Goal: Task Accomplishment & Management: Manage account settings

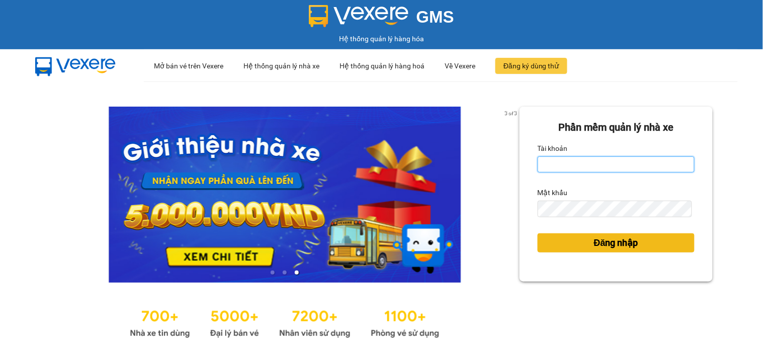
type input "huyennthhlc.saoviet"
click at [611, 246] on span "Đăng nhập" at bounding box center [616, 243] width 44 height 14
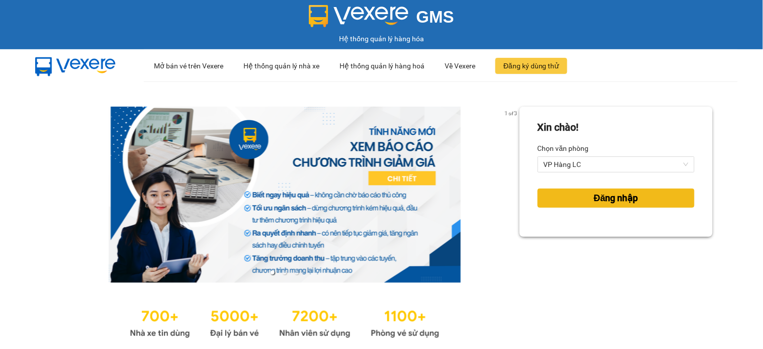
click at [567, 201] on button "Đăng nhập" at bounding box center [616, 198] width 157 height 19
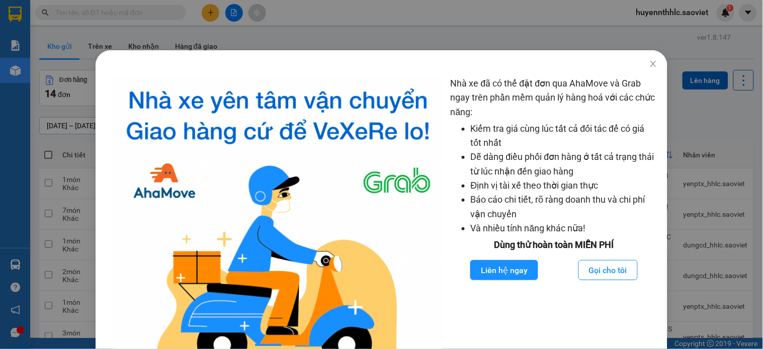
click at [208, 36] on div "Nhà xe đã có thể đặt đơn qua AhaMove và Grab ngay trên phần mềm quản lý hàng ho…" at bounding box center [381, 174] width 763 height 349
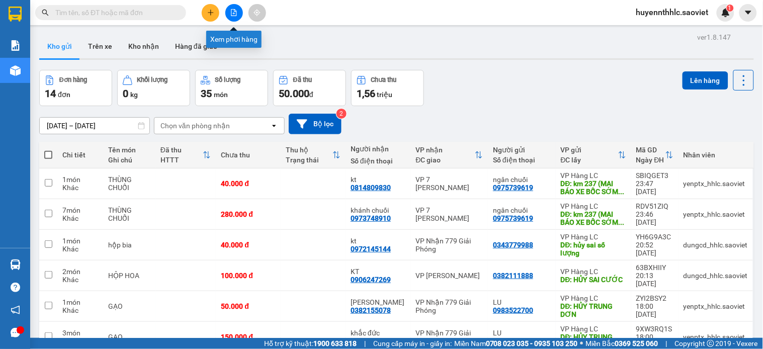
click at [235, 8] on button at bounding box center [234, 13] width 18 height 18
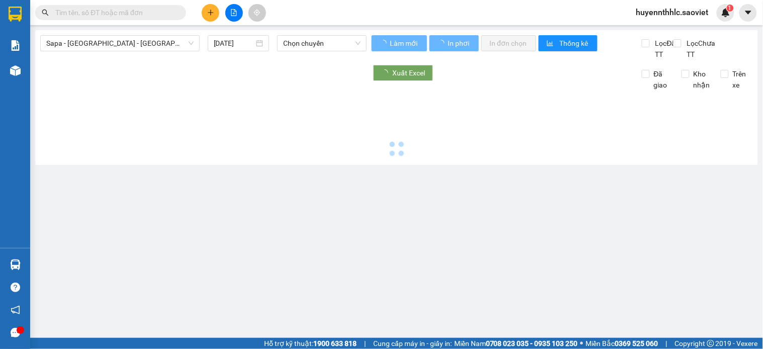
type input "[DATE]"
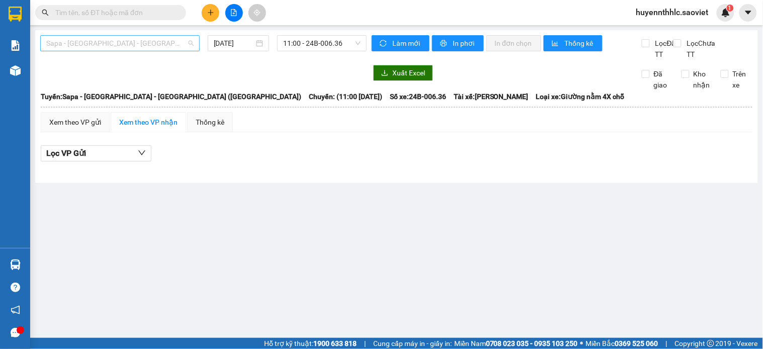
click at [136, 42] on span "Sapa - [GEOGRAPHIC_DATA] - [GEOGRAPHIC_DATA] ([GEOGRAPHIC_DATA])" at bounding box center [119, 43] width 147 height 15
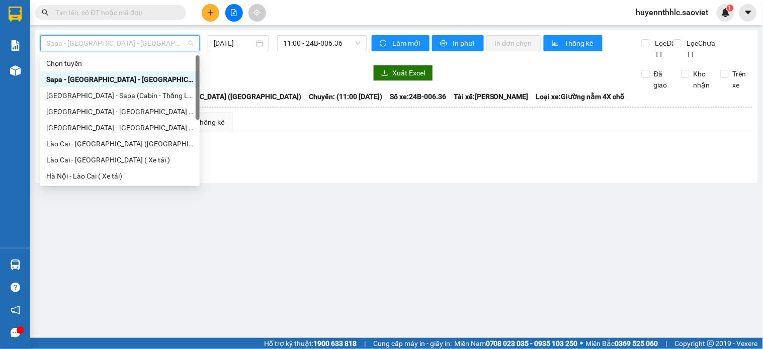
scroll to position [80, 0]
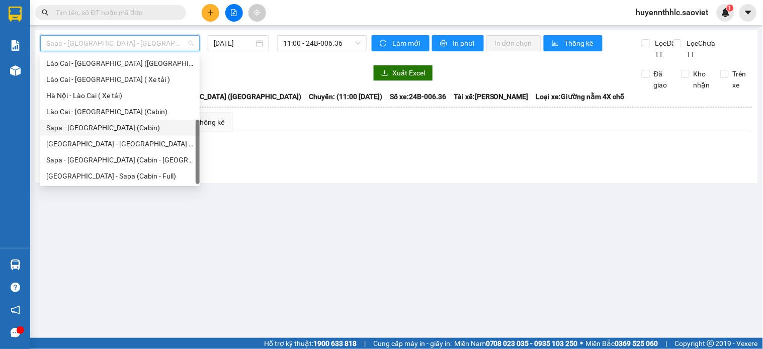
click at [129, 129] on div "Sapa - [GEOGRAPHIC_DATA] (Cabin)" at bounding box center [119, 127] width 147 height 11
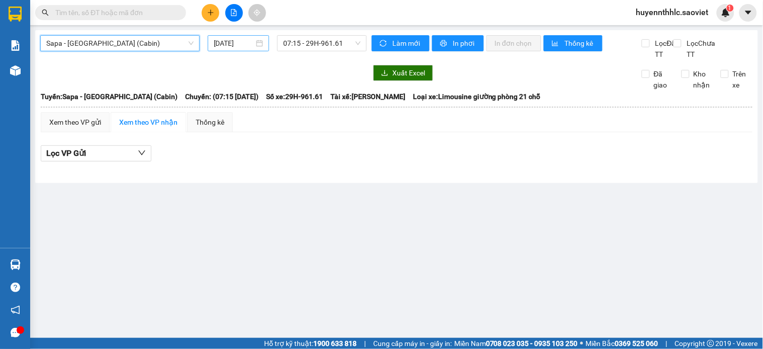
click at [249, 41] on input "[DATE]" at bounding box center [234, 43] width 41 height 11
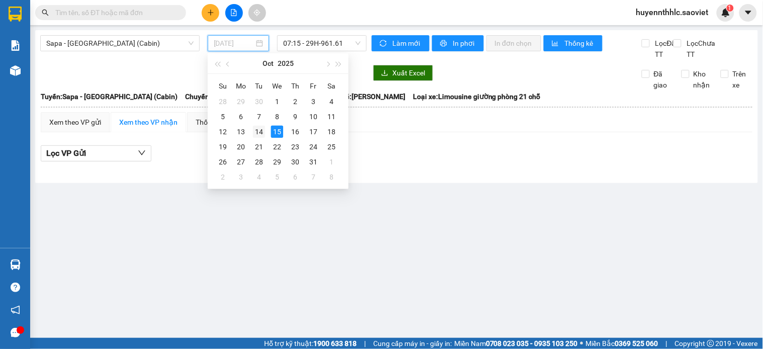
click at [254, 131] on div "14" at bounding box center [259, 132] width 12 height 12
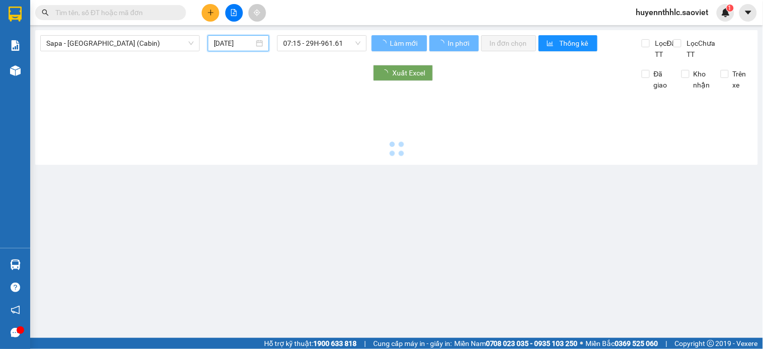
type input "[DATE]"
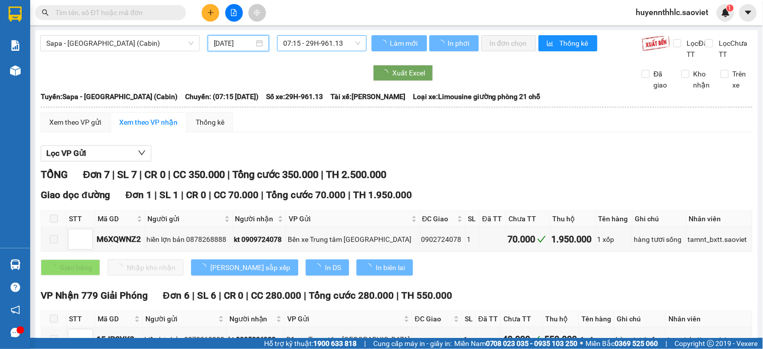
click at [325, 43] on span "07:15 - 29H-961.13" at bounding box center [321, 43] width 77 height 15
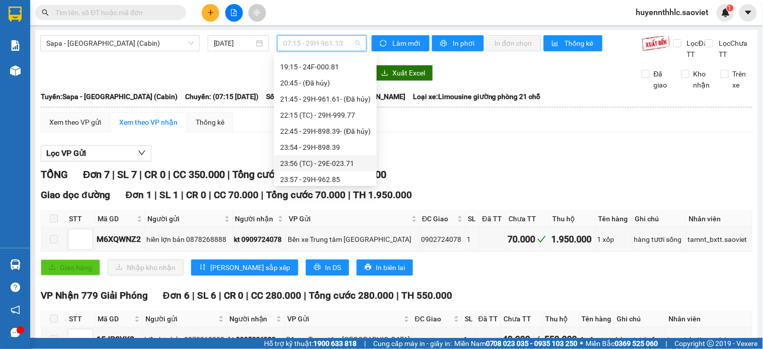
scroll to position [370, 0]
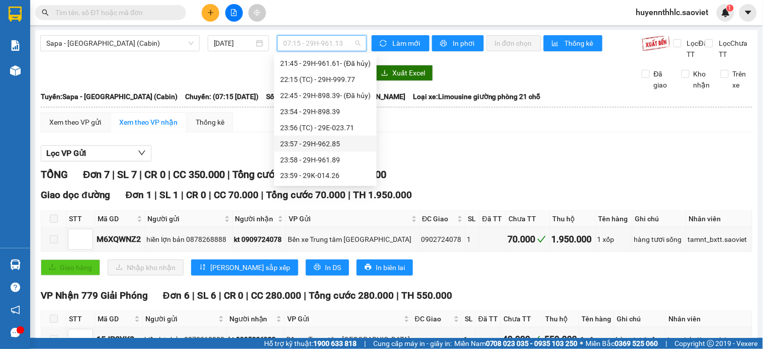
click at [333, 146] on div "23:57 - 29H-962.85" at bounding box center [325, 143] width 91 height 11
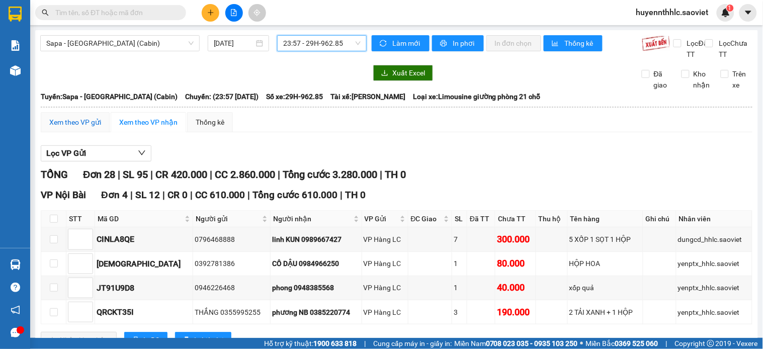
click at [75, 128] on div "Xem theo VP gửi" at bounding box center [75, 122] width 52 height 11
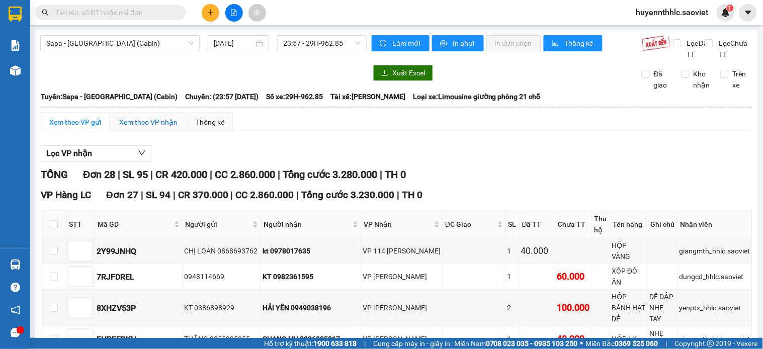
click at [165, 128] on div "Xem theo VP nhận" at bounding box center [148, 122] width 58 height 11
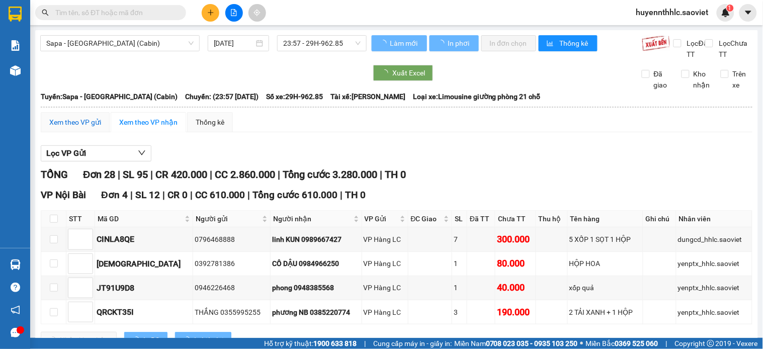
click at [90, 128] on div "Xem theo VP gửi" at bounding box center [75, 122] width 52 height 11
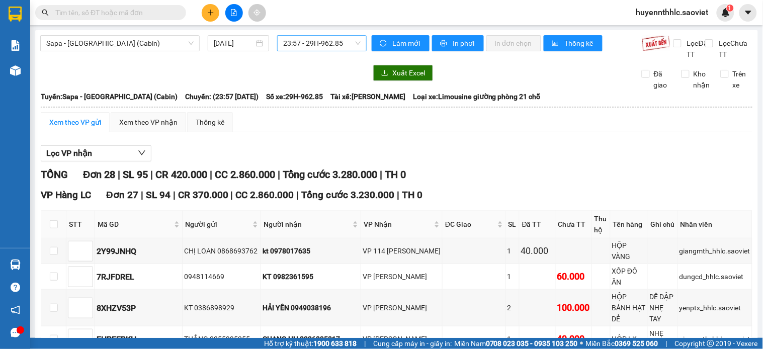
click at [293, 41] on span "23:57 - 29H-962.85" at bounding box center [321, 43] width 77 height 15
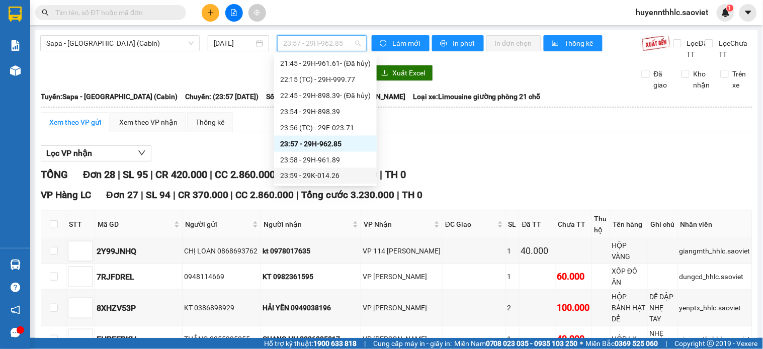
click at [321, 175] on div "23:59 - 29K-014.26" at bounding box center [325, 176] width 91 height 11
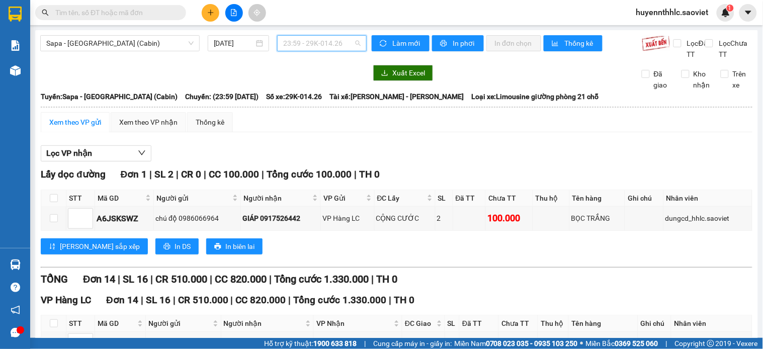
click at [325, 37] on span "23:59 - 29K-014.26" at bounding box center [321, 43] width 77 height 15
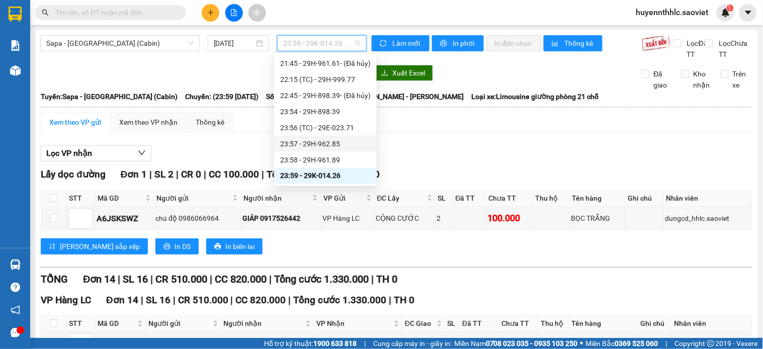
click at [334, 142] on div "23:57 - 29H-962.85" at bounding box center [325, 143] width 91 height 11
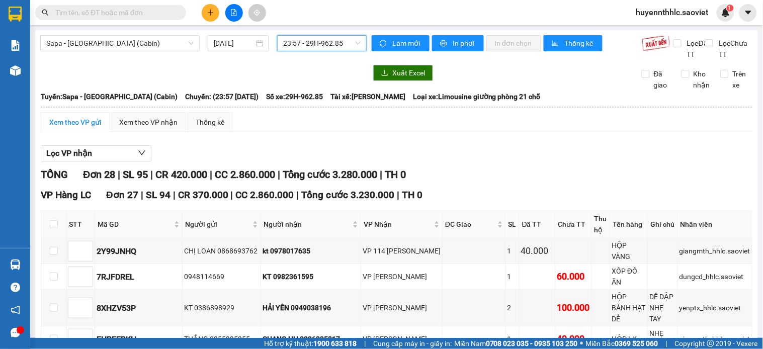
click at [332, 42] on span "23:57 - 29H-962.85" at bounding box center [321, 43] width 77 height 15
click at [466, 132] on div "Xem theo VP gửi Xem theo VP nhận Thống kê" at bounding box center [397, 122] width 712 height 20
click at [330, 39] on span "23:57 - 29H-962.85" at bounding box center [321, 43] width 77 height 15
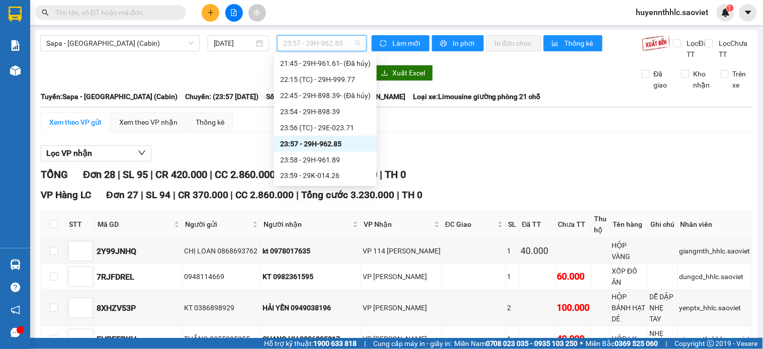
click at [570, 183] on div "TỔNG Đơn 28 | SL 95 | CR 420.000 | CC 2.860.000 | Tổng cước 3.280.000 | TH 0" at bounding box center [397, 175] width 712 height 16
click at [335, 44] on span "23:57 - 29H-962.85" at bounding box center [321, 43] width 77 height 15
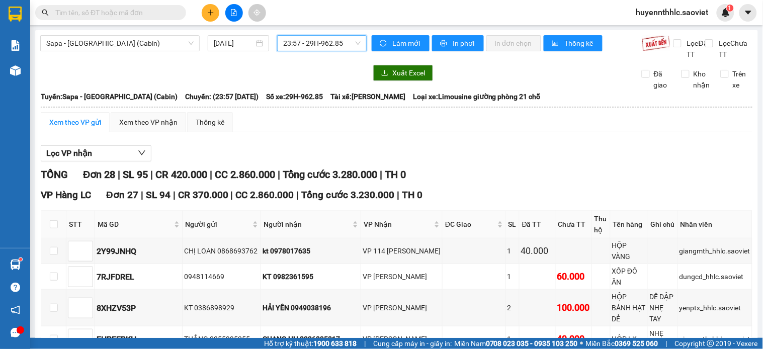
click at [547, 162] on div "Lọc VP nhận" at bounding box center [397, 153] width 712 height 17
click at [676, 12] on span "huyennthhlc.saoviet" at bounding box center [672, 12] width 89 height 13
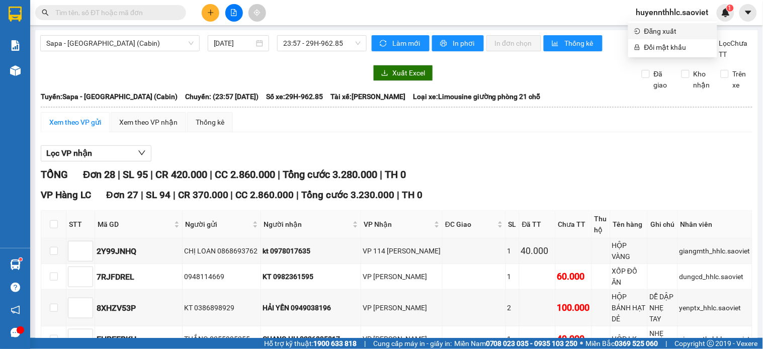
click at [662, 33] on span "Đăng xuất" at bounding box center [677, 31] width 67 height 11
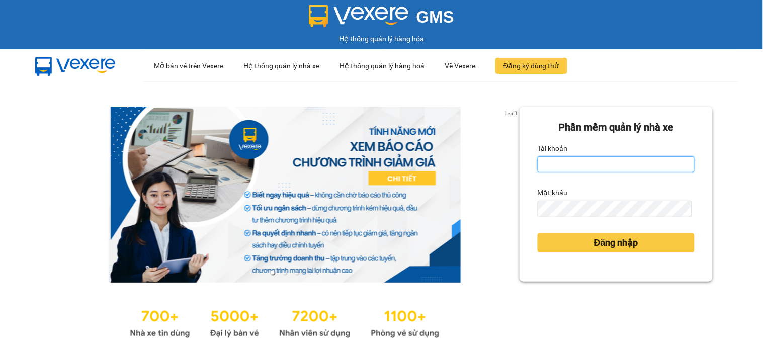
type input "huyennthhlc.saoviet"
click at [607, 159] on input "huyennthhlc.saoviet" at bounding box center [616, 164] width 157 height 16
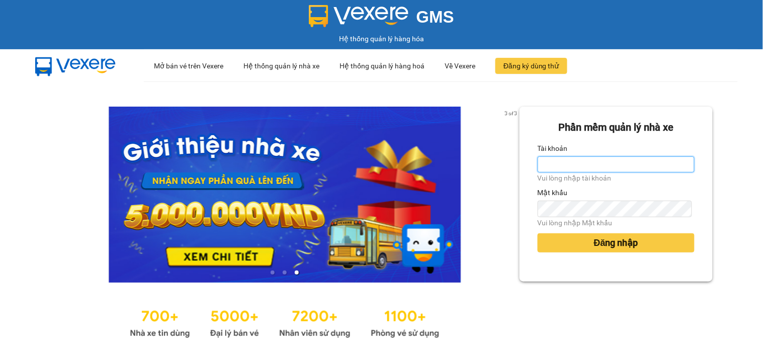
click at [560, 168] on input "Tài khoản" at bounding box center [616, 164] width 157 height 16
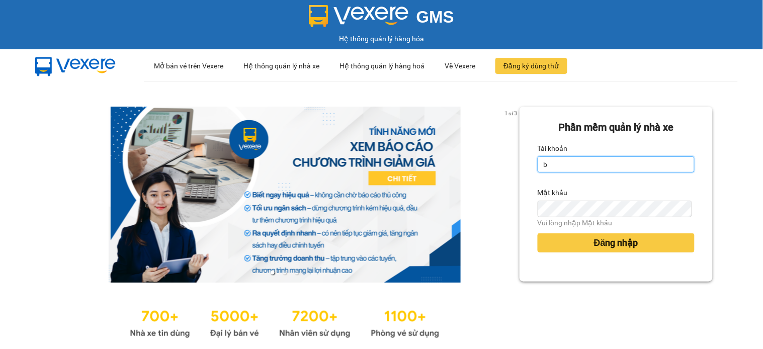
type input "bangnv.hhlc.saoviet"
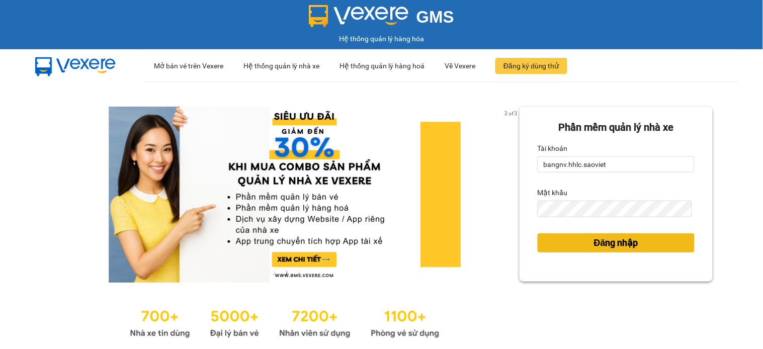
click at [629, 245] on span "Đăng nhập" at bounding box center [616, 243] width 44 height 14
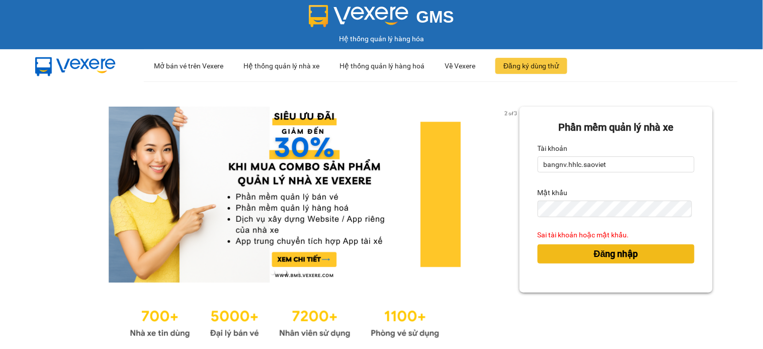
click at [618, 254] on span "Đăng nhập" at bounding box center [616, 254] width 44 height 14
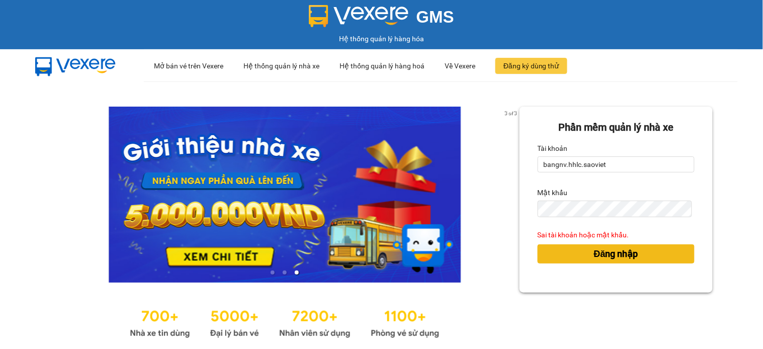
click at [562, 254] on button "Đăng nhập" at bounding box center [616, 253] width 157 height 19
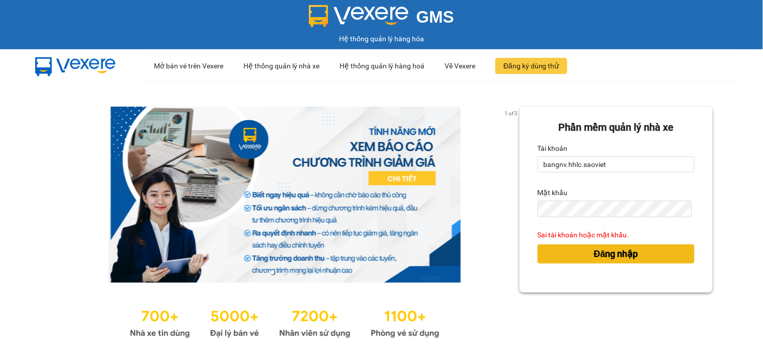
click at [538, 244] on button "Đăng nhập" at bounding box center [616, 253] width 157 height 19
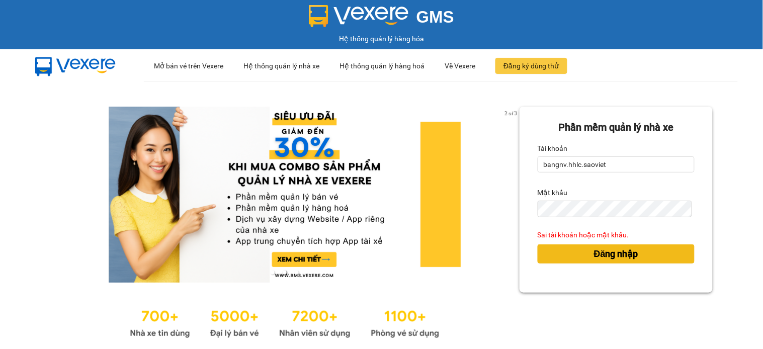
click at [602, 252] on span "Đăng nhập" at bounding box center [616, 254] width 44 height 14
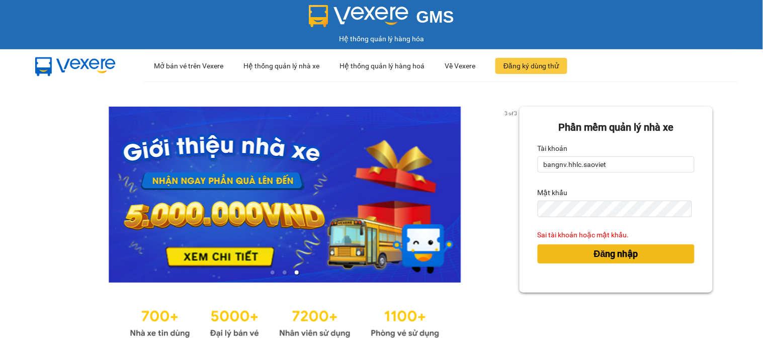
click at [634, 255] on button "Đăng nhập" at bounding box center [616, 253] width 157 height 19
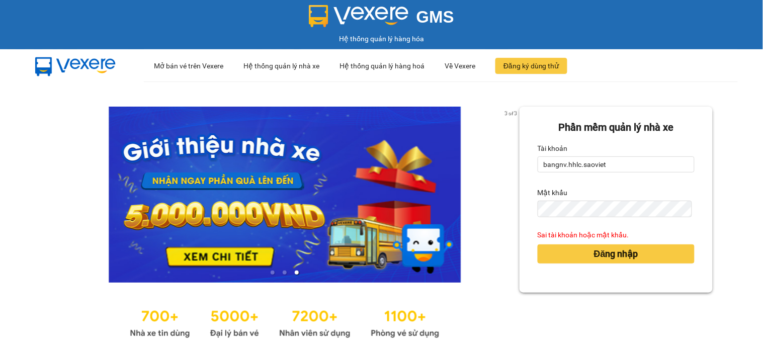
click at [611, 314] on div "Phần mềm quản lý nhà xe Tài khoản bangnv.hhlc.saoviet Mật khẩu Sai tài khoản ho…" at bounding box center [616, 224] width 193 height 234
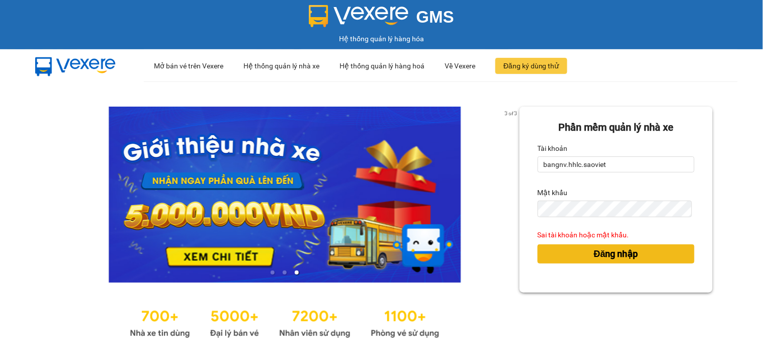
click at [595, 259] on span "Đăng nhập" at bounding box center [616, 254] width 44 height 14
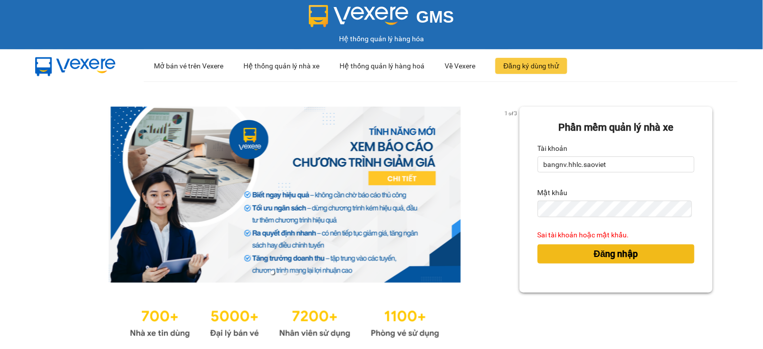
click at [595, 259] on span "Đăng nhập" at bounding box center [616, 254] width 44 height 14
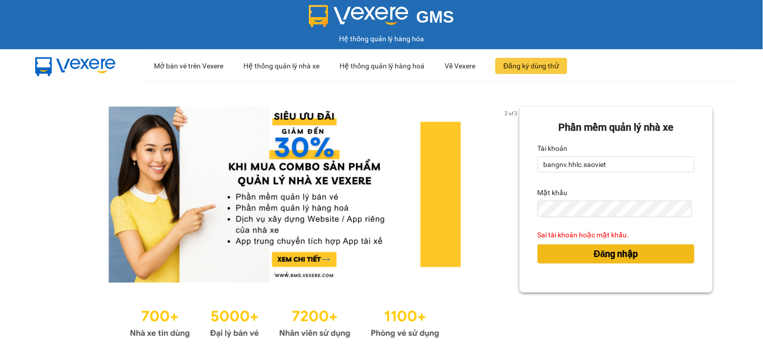
click at [549, 258] on button "Đăng nhập" at bounding box center [616, 253] width 157 height 19
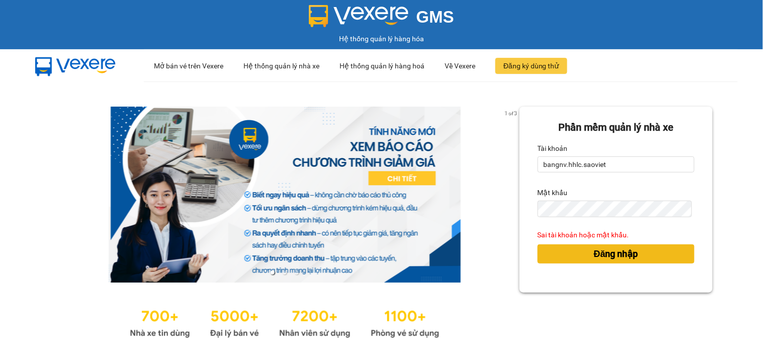
click at [569, 247] on button "Đăng nhập" at bounding box center [616, 253] width 157 height 19
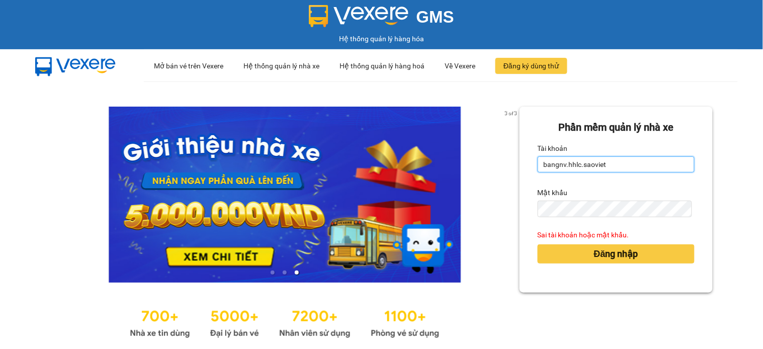
click at [609, 161] on input "bangnv.hhlc.saoviet" at bounding box center [616, 164] width 157 height 16
